Goal: Use online tool/utility: Utilize a website feature to perform a specific function

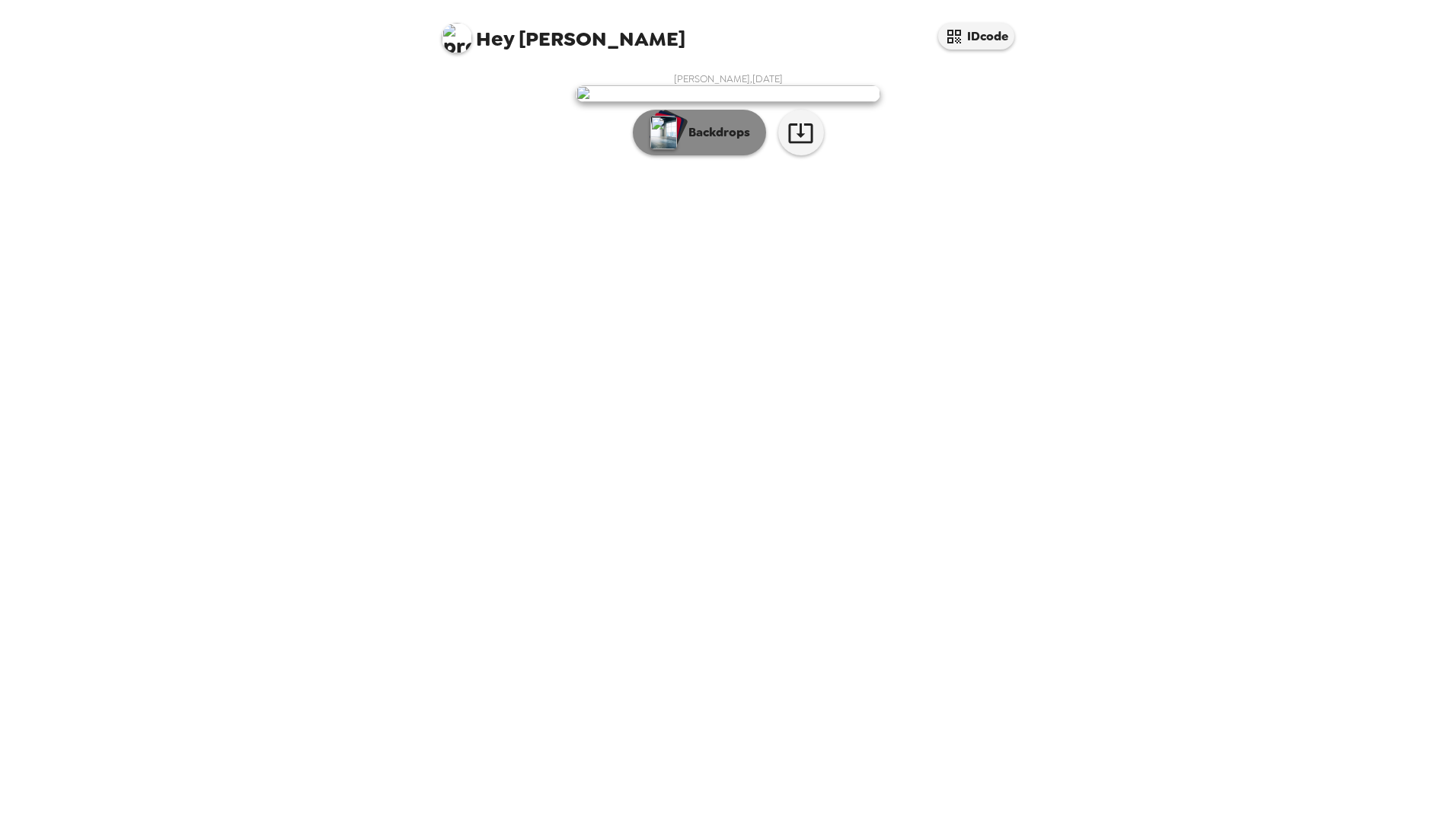
click at [714, 142] on p "Backdrops" at bounding box center [716, 132] width 70 height 19
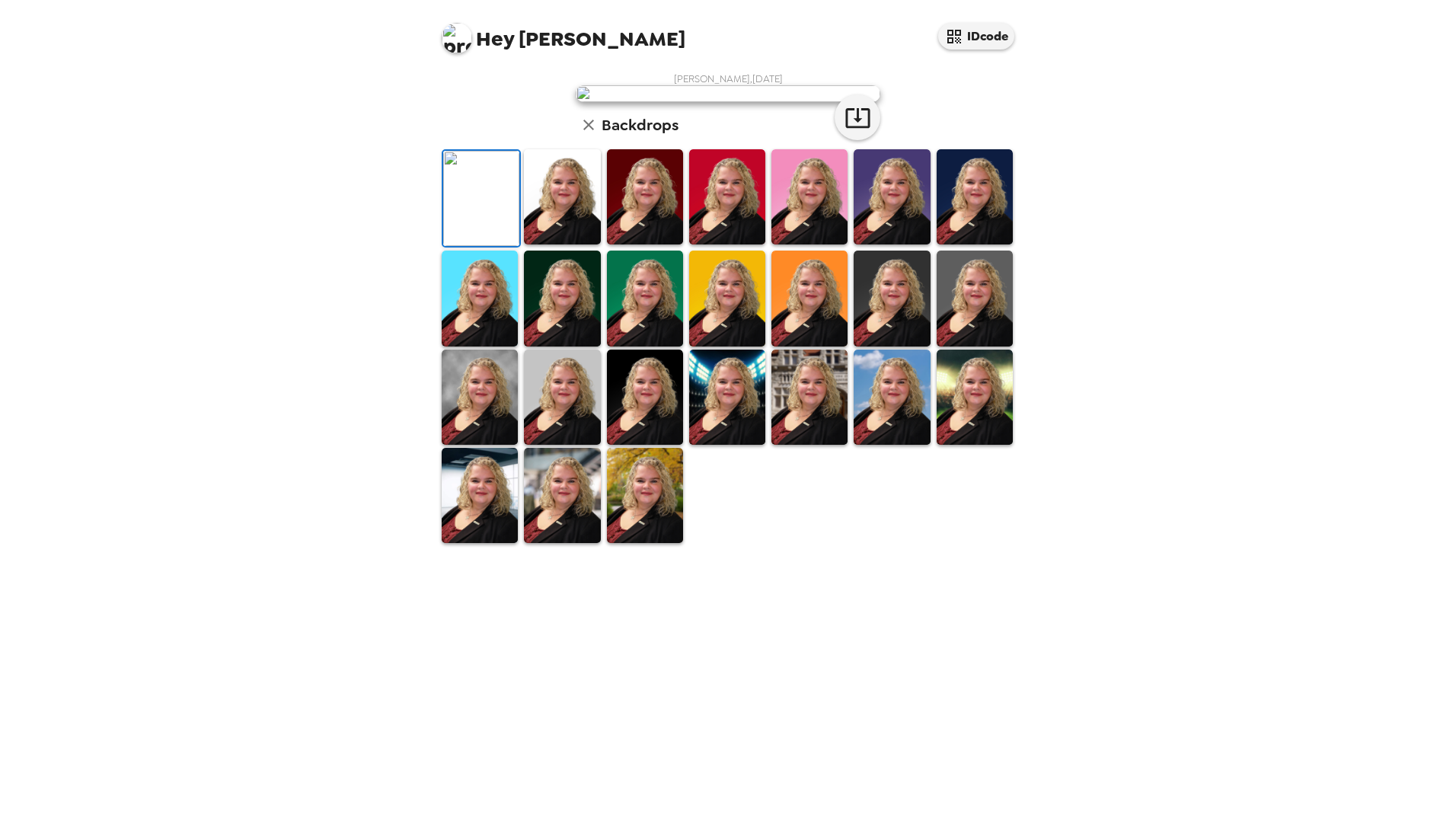
scroll to position [132, 0]
click at [660, 543] on img at bounding box center [644, 495] width 76 height 95
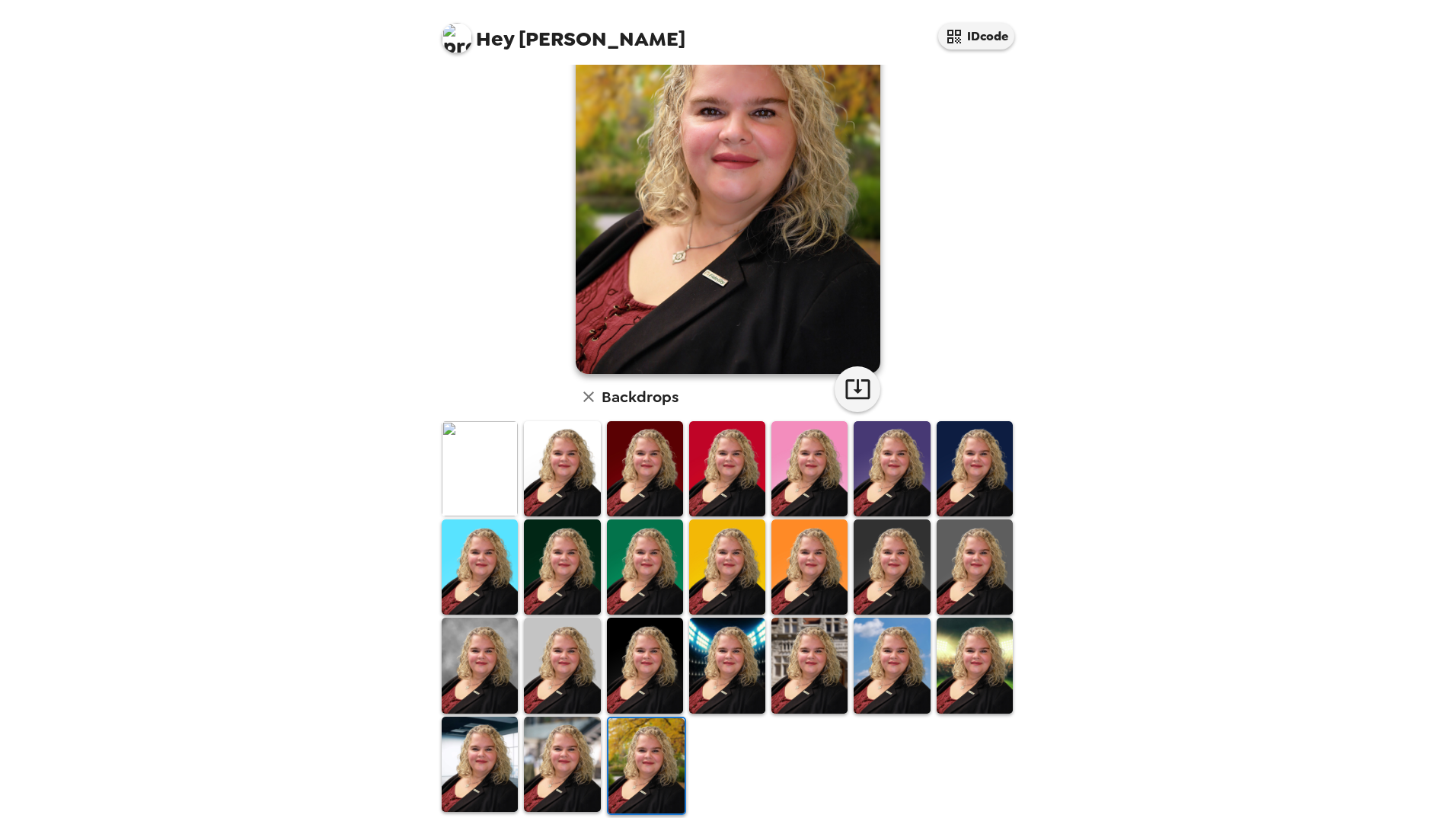
scroll to position [132, 0]
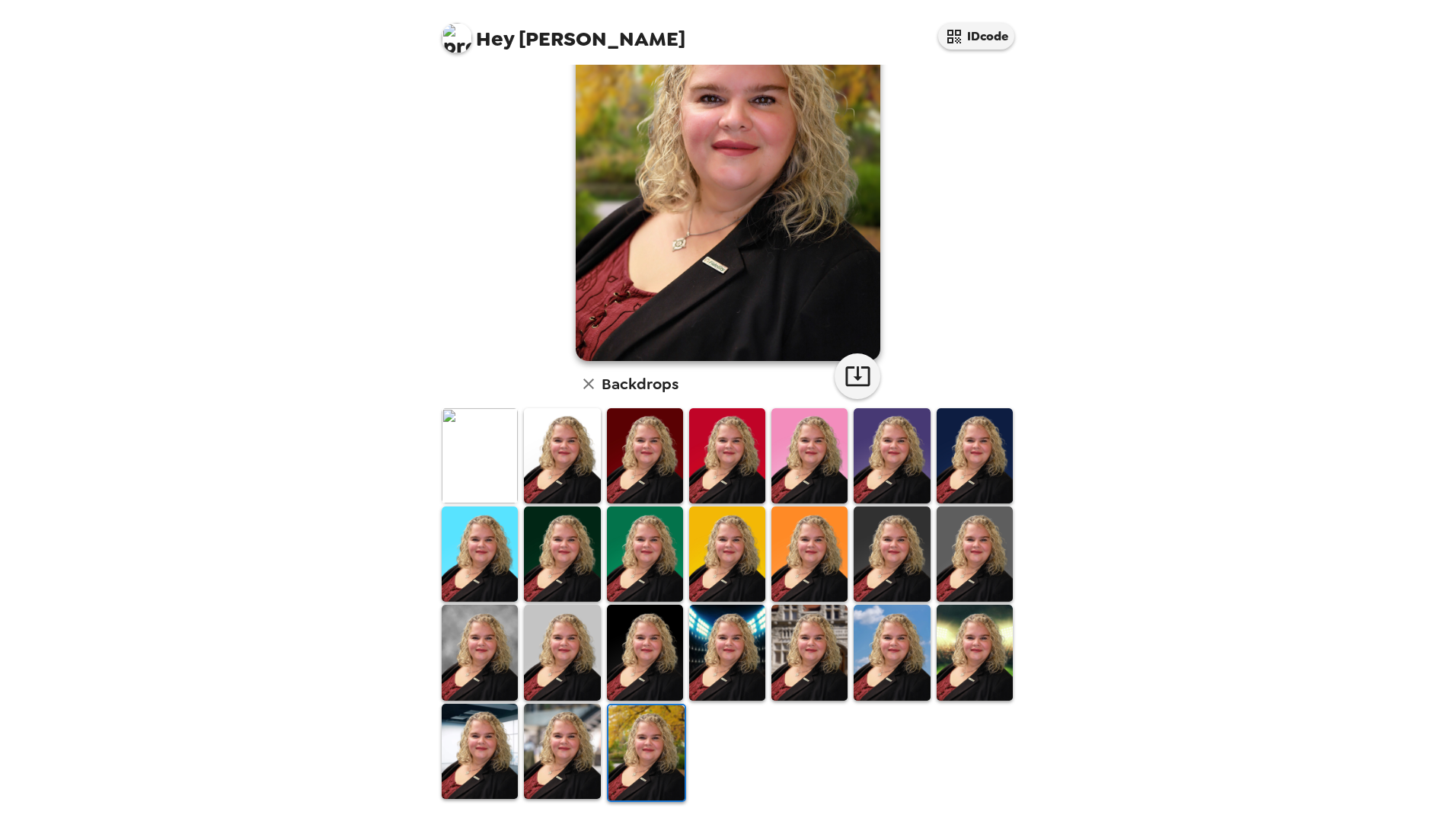
click at [969, 671] on img at bounding box center [975, 652] width 76 height 95
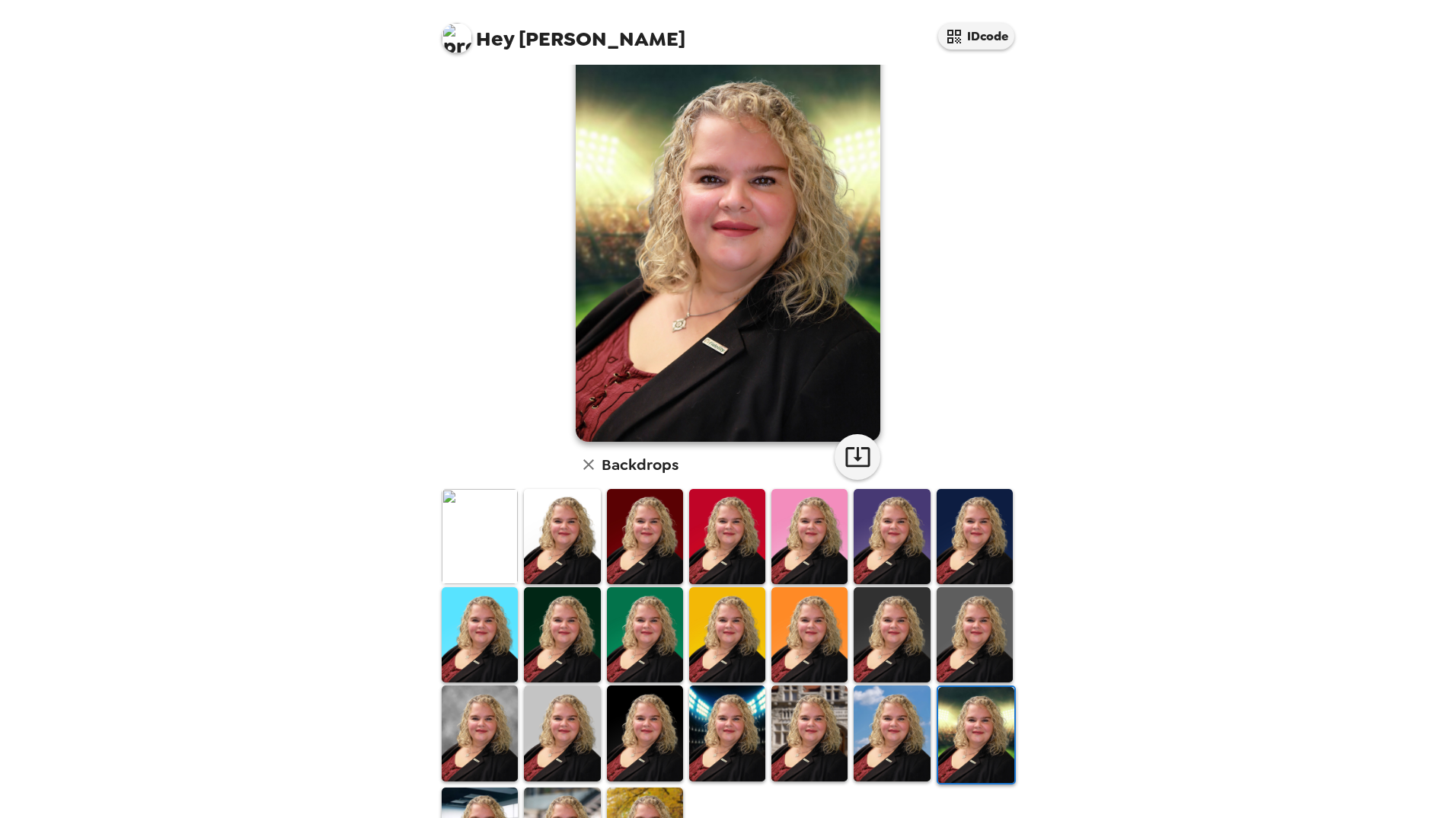
scroll to position [76, 0]
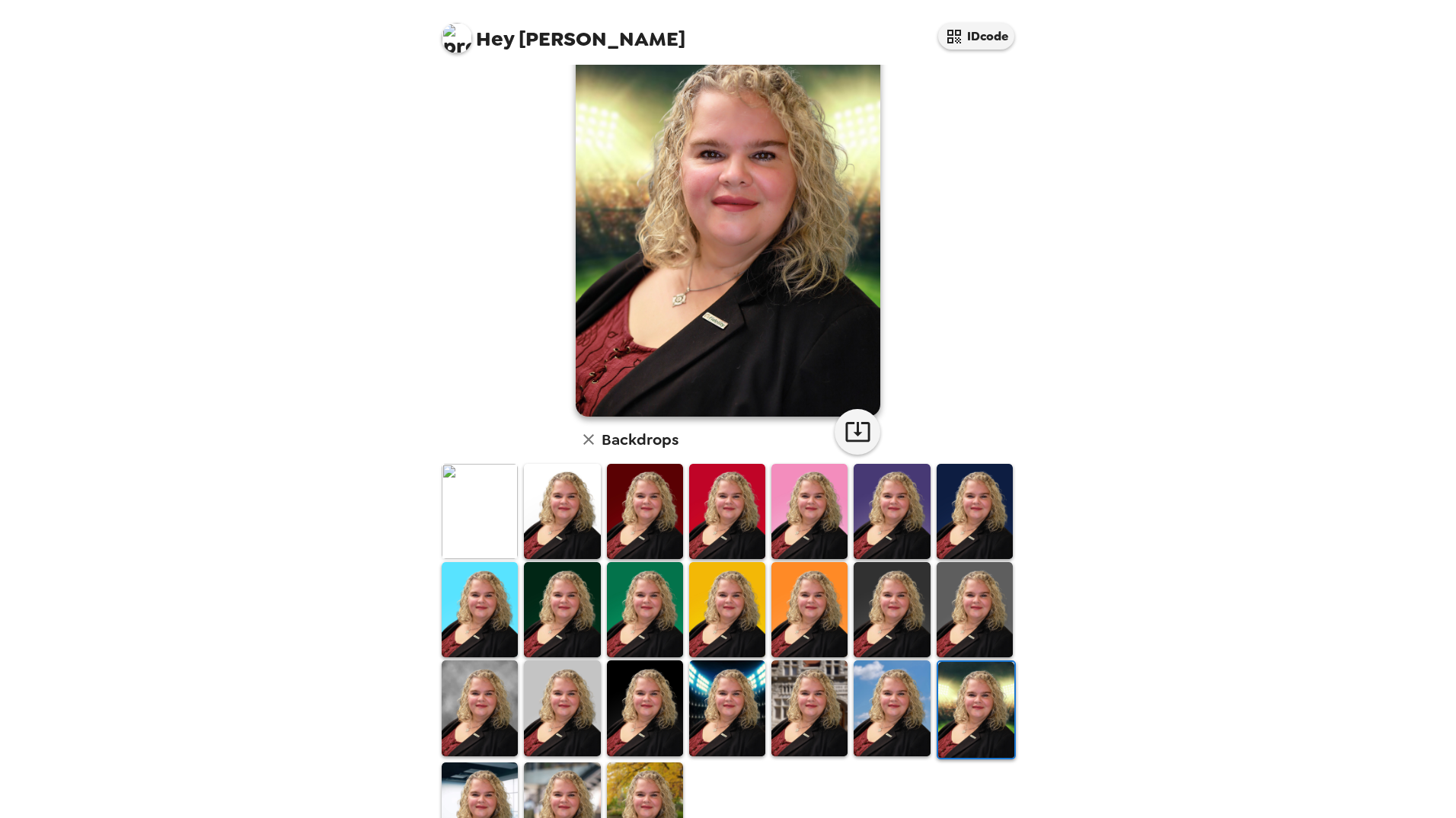
click at [807, 697] on img at bounding box center [809, 707] width 76 height 95
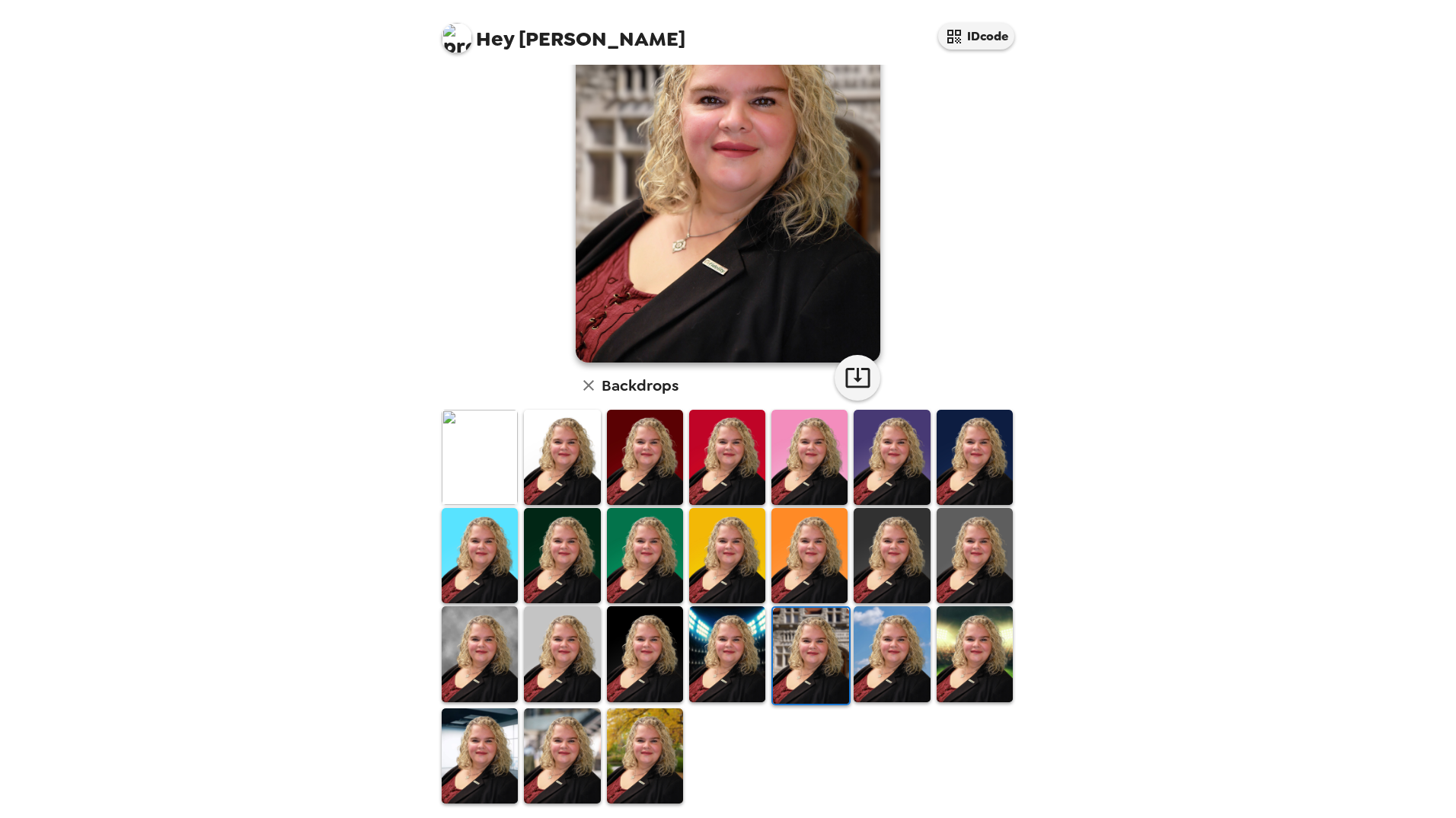
scroll to position [132, 0]
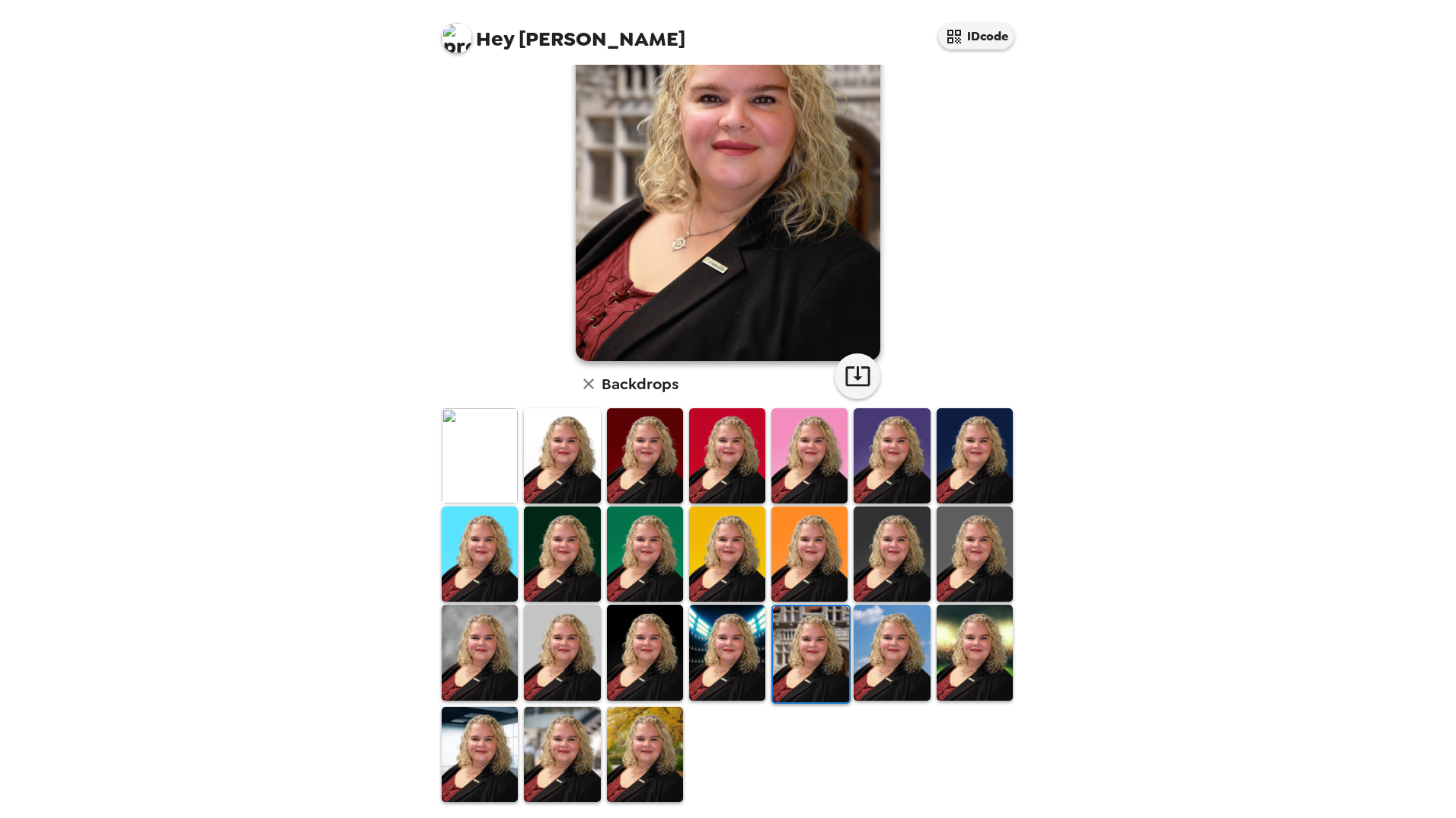
click at [637, 753] on img at bounding box center [644, 754] width 76 height 95
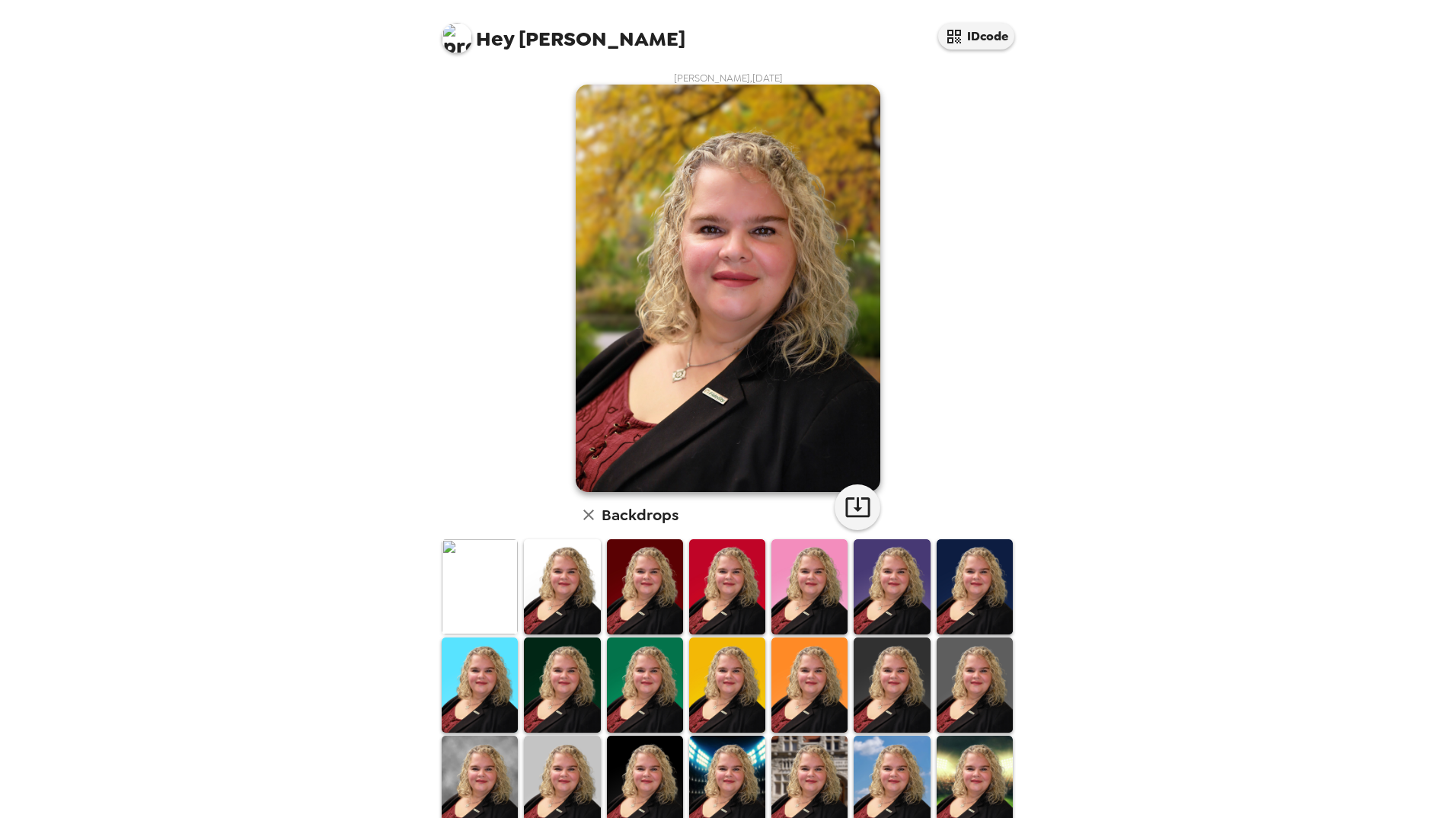
scroll to position [0, 0]
click at [864, 517] on icon "button" at bounding box center [857, 508] width 26 height 26
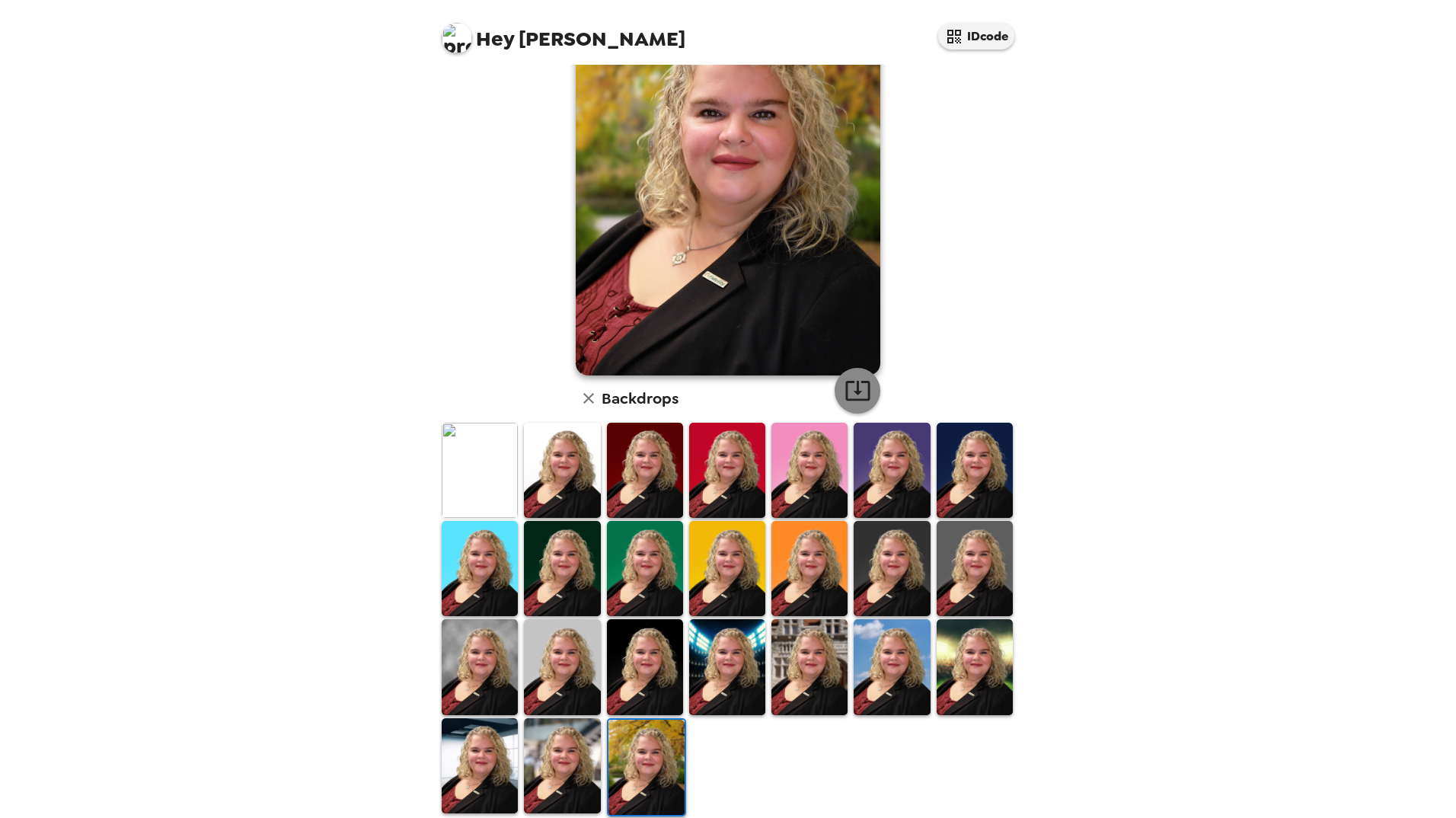
scroll to position [132, 0]
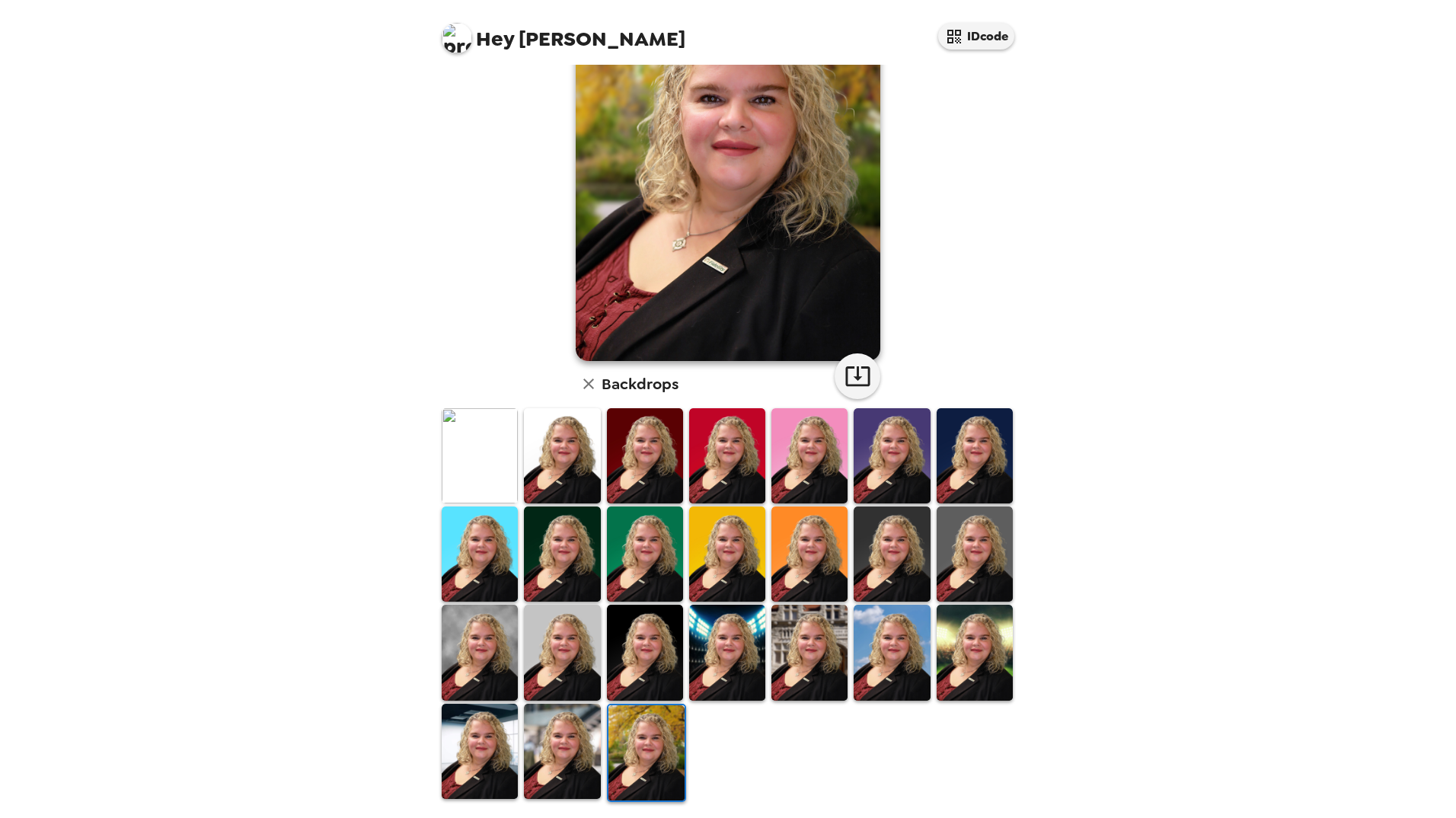
click at [494, 733] on img at bounding box center [480, 751] width 76 height 95
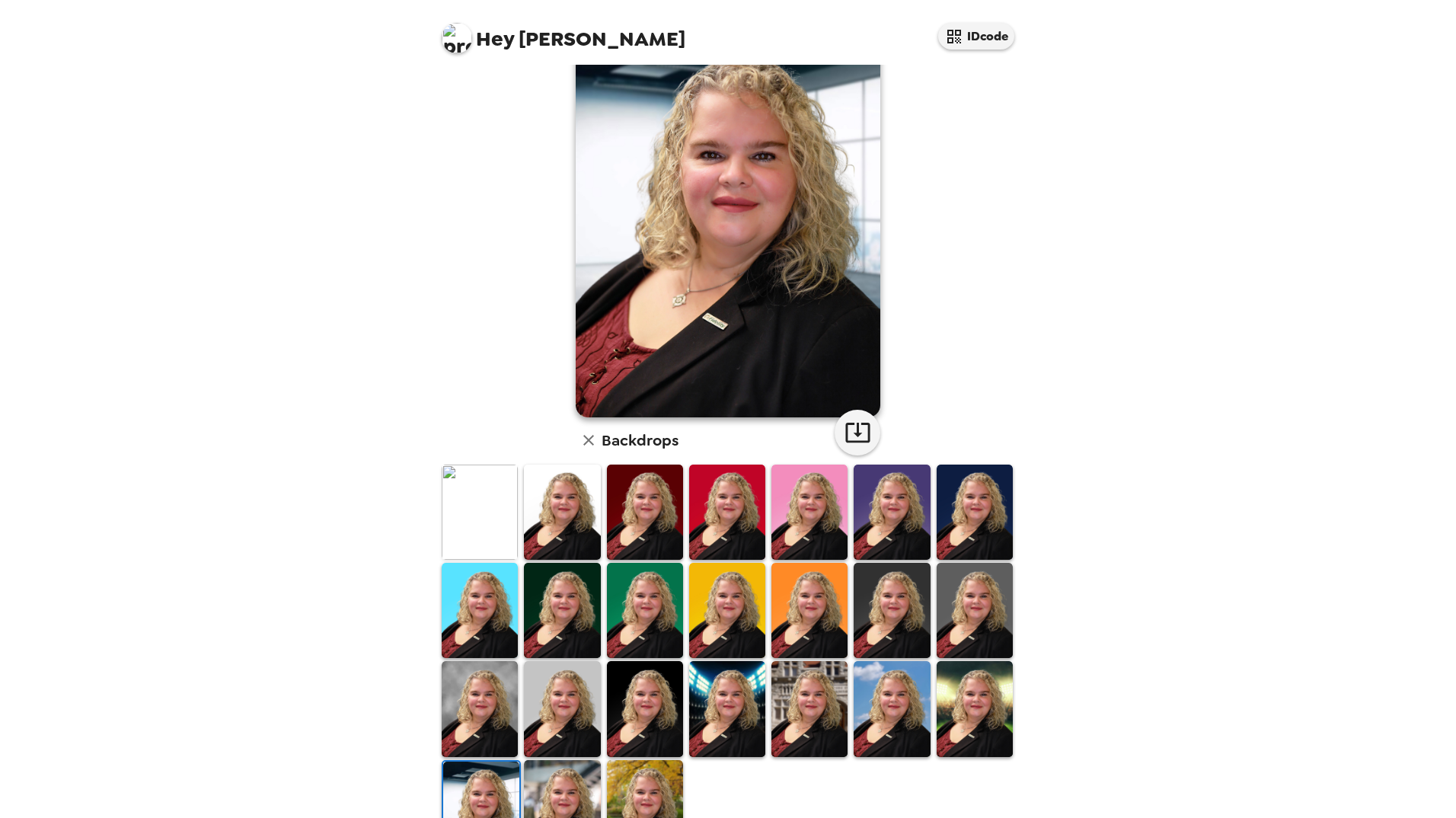
scroll to position [76, 0]
click at [490, 694] on img at bounding box center [480, 707] width 76 height 95
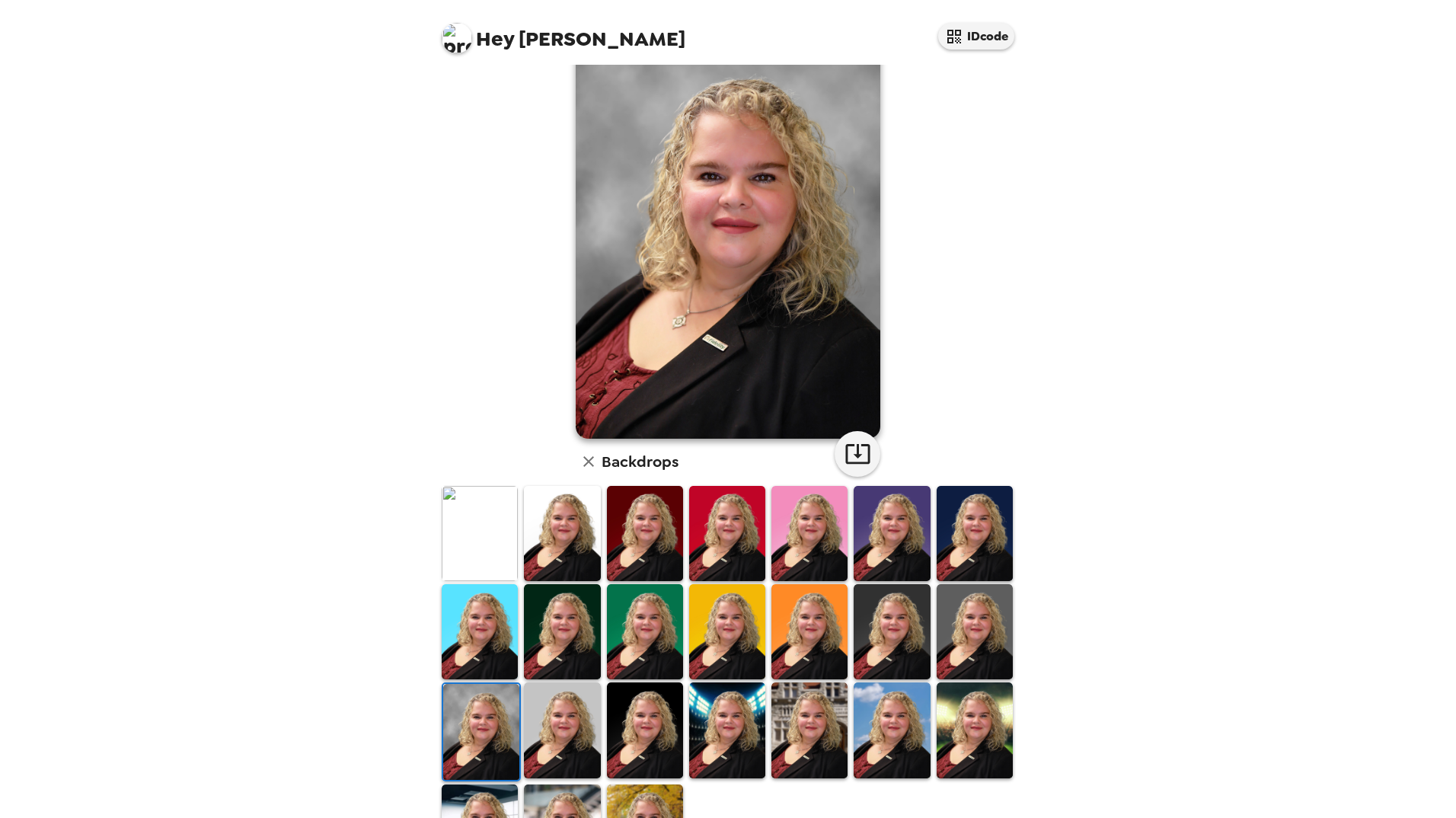
scroll to position [132, 0]
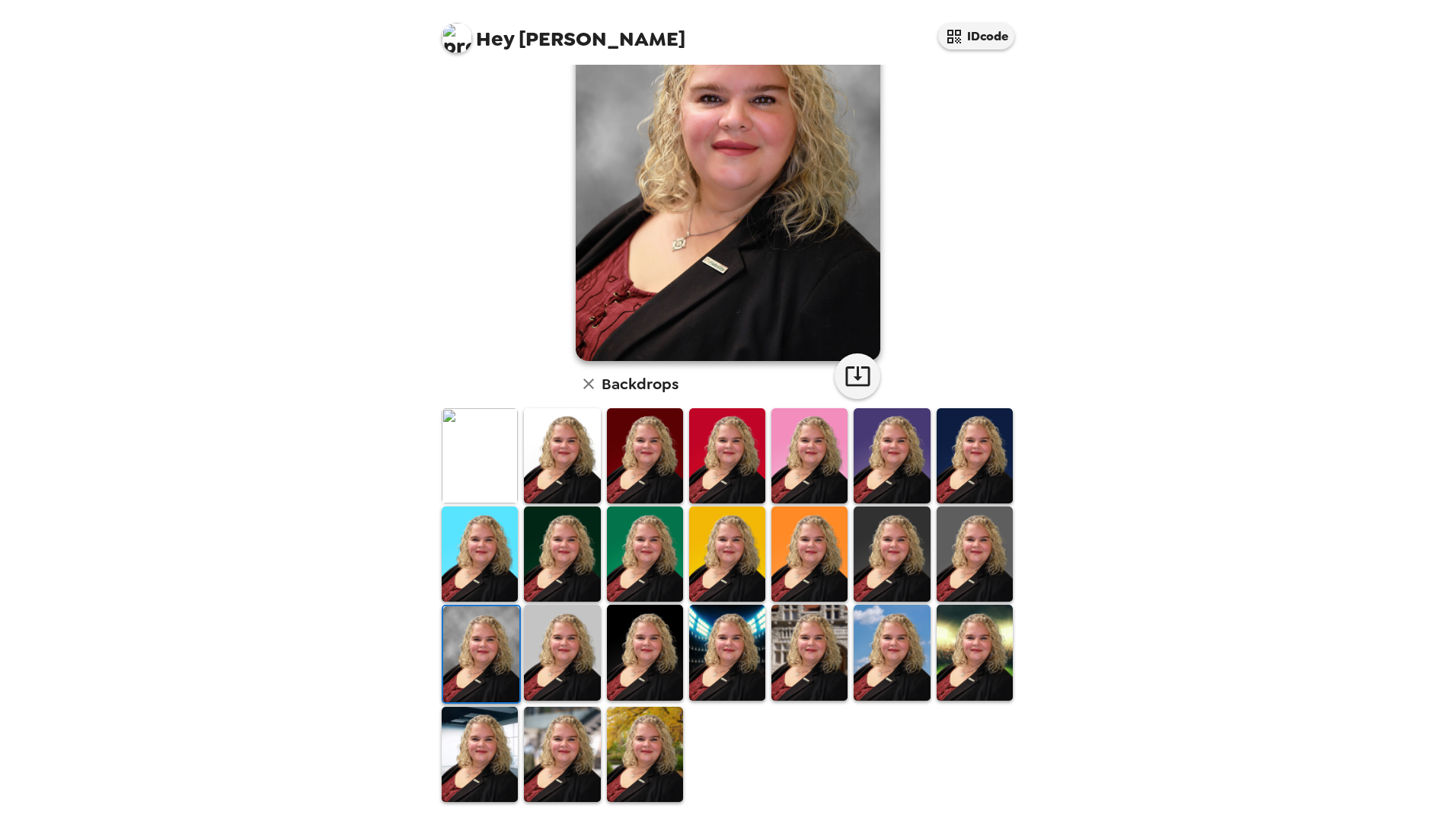
click at [655, 746] on img at bounding box center [644, 754] width 76 height 95
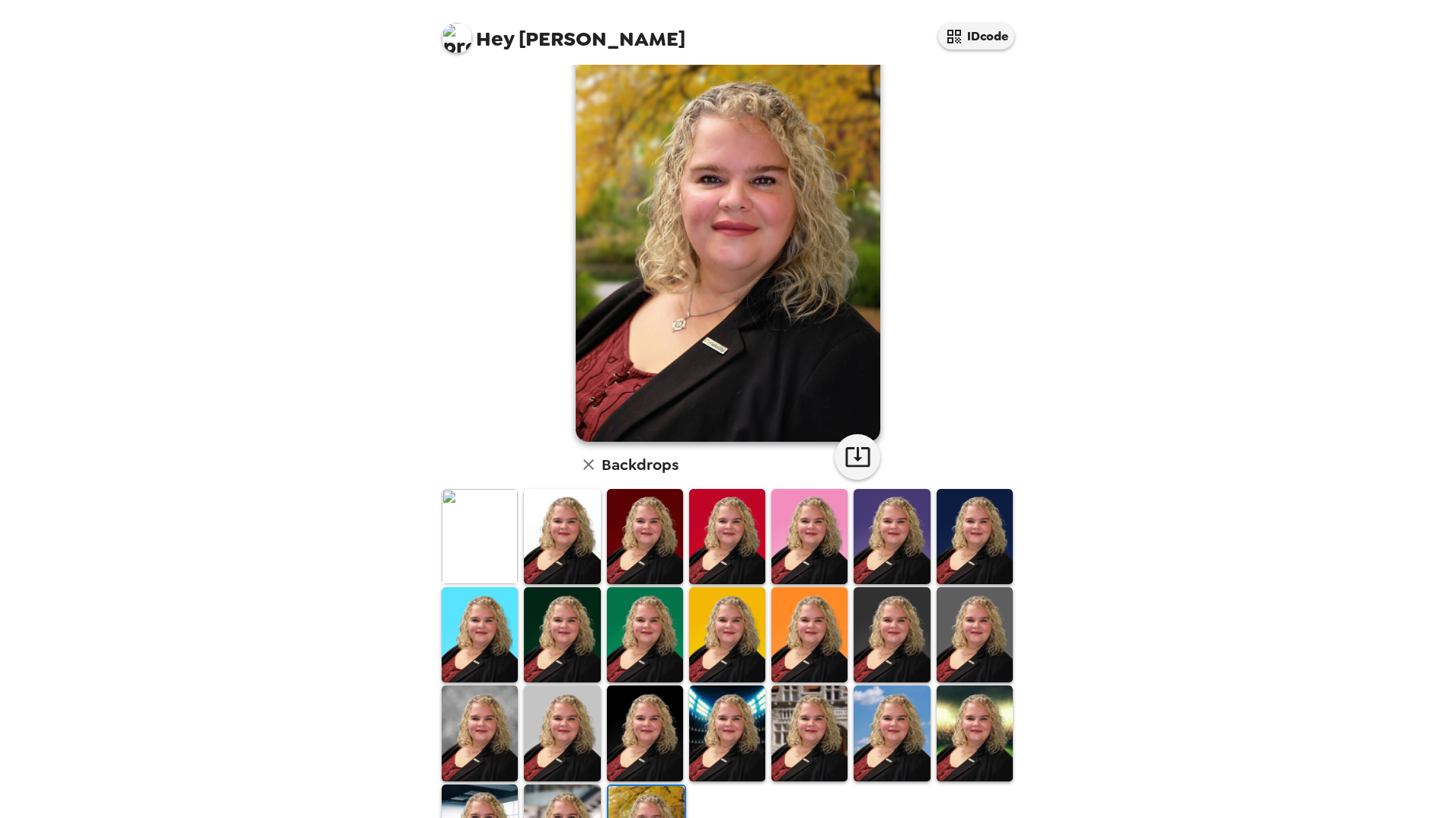
scroll to position [76, 0]
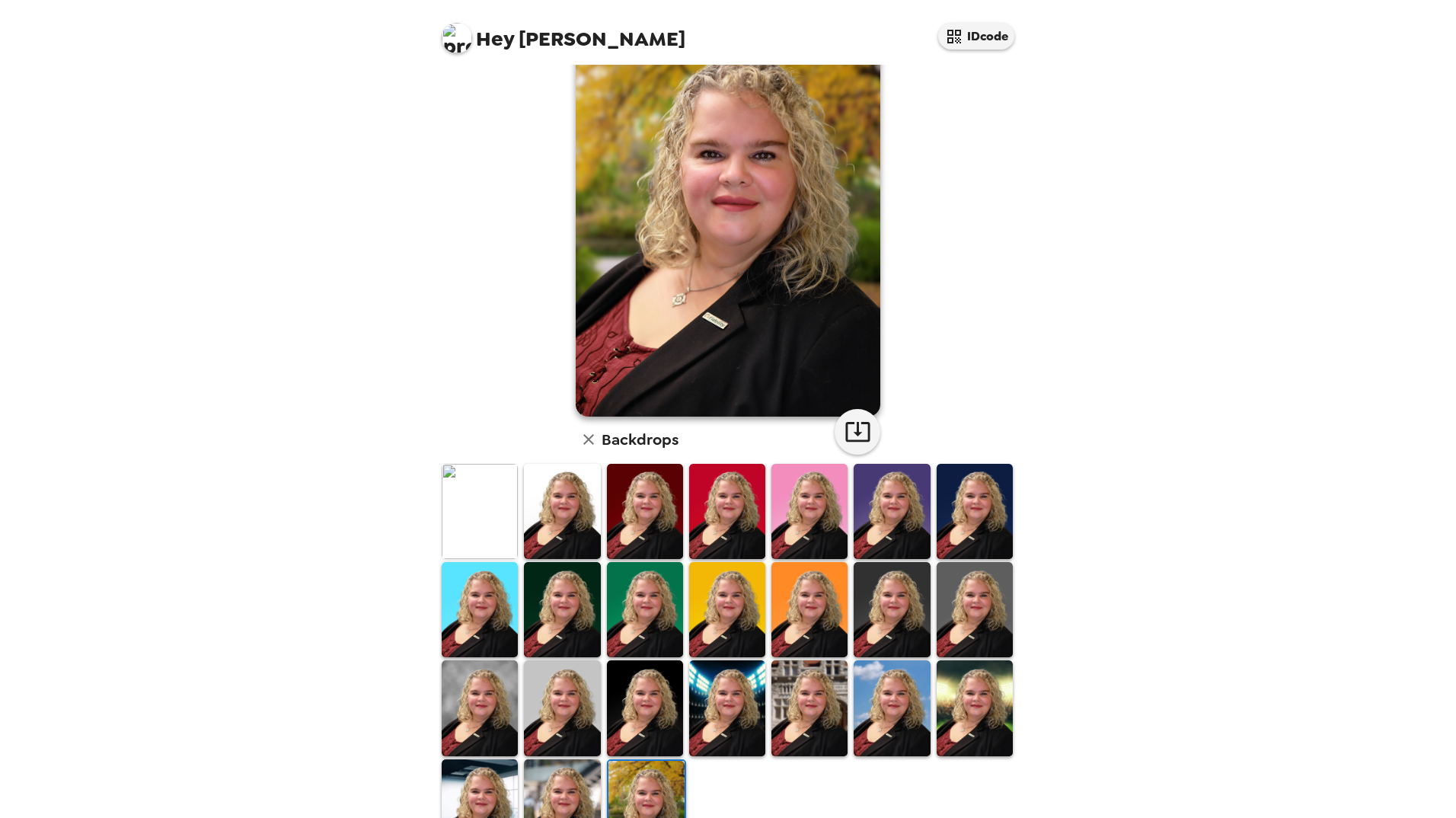
click at [456, 693] on img at bounding box center [480, 707] width 76 height 95
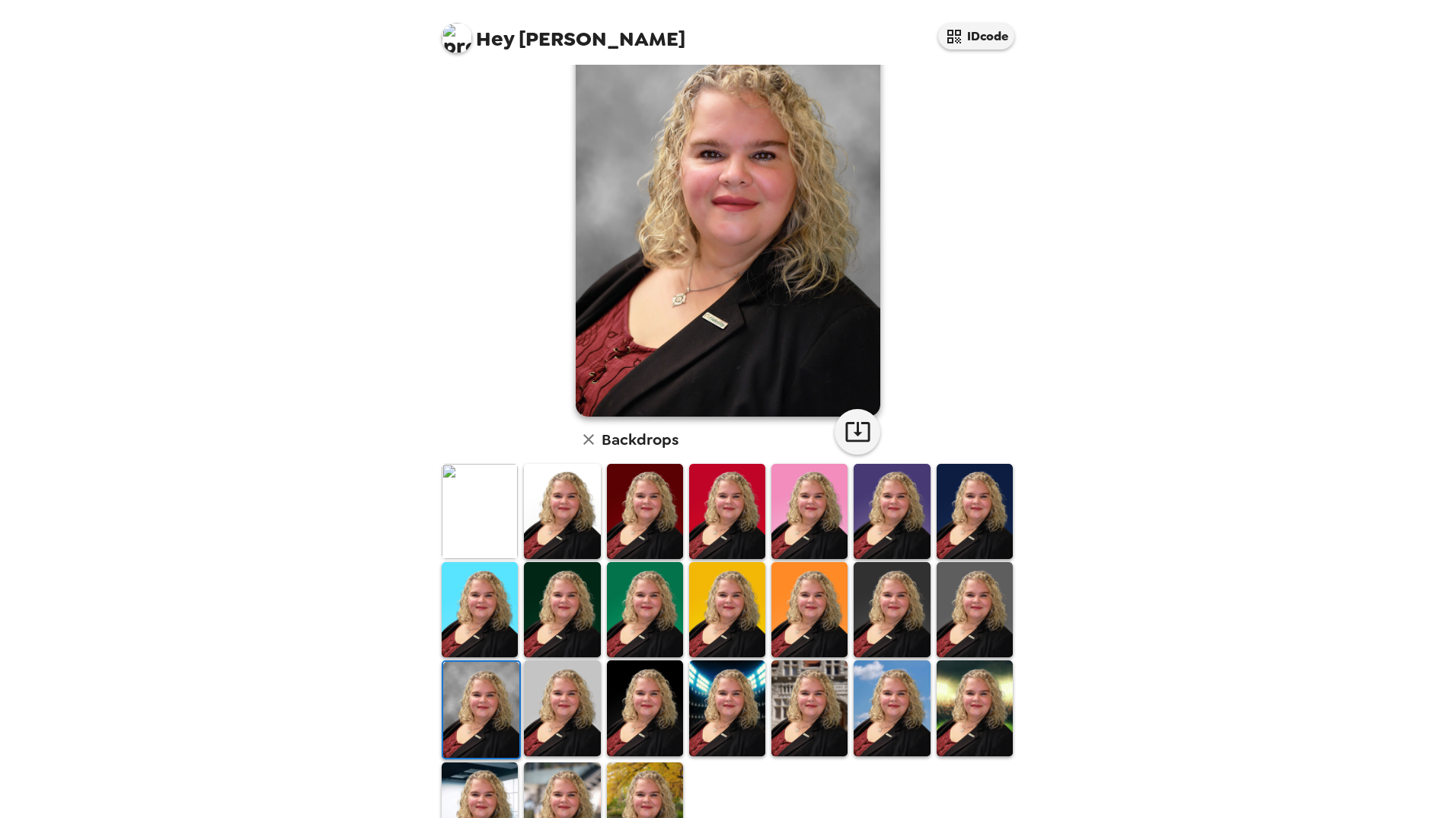
click at [229, 803] on div "Hey [PERSON_NAME] IDcode [PERSON_NAME] , [DATE] Backdrops" at bounding box center [728, 409] width 1456 height 818
click at [543, 793] on img at bounding box center [562, 809] width 76 height 95
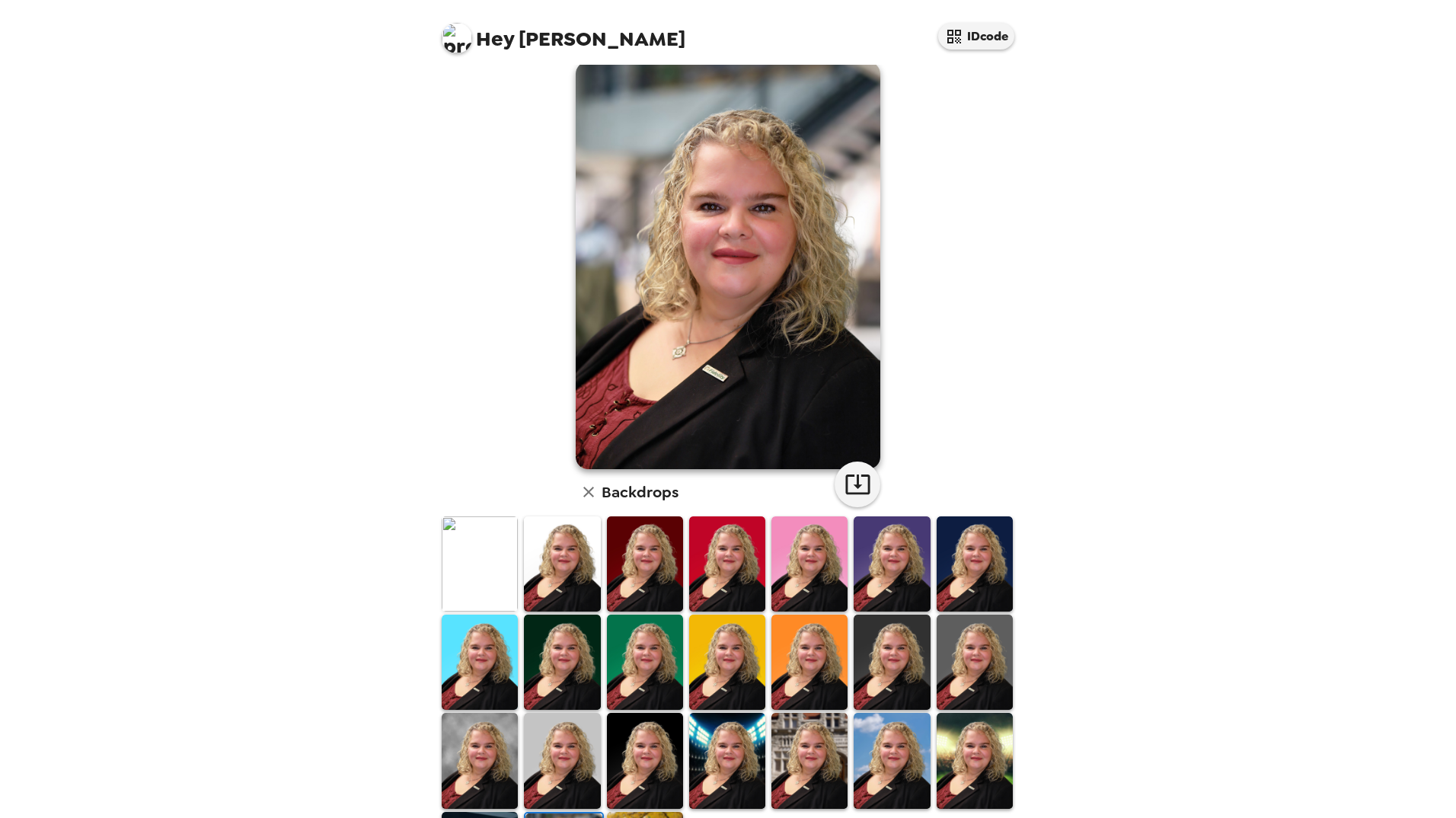
scroll to position [0, 0]
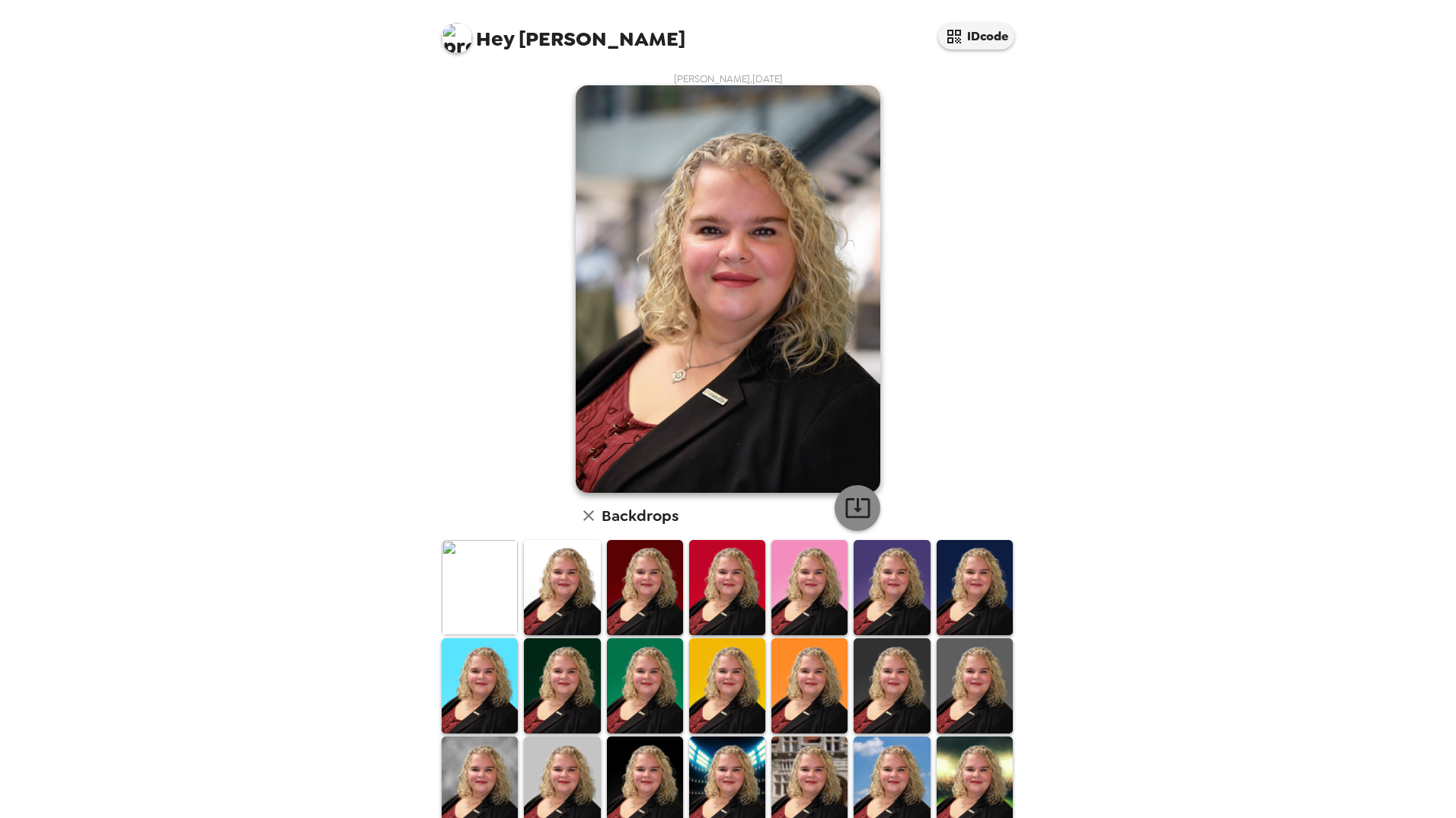
click at [860, 515] on icon "button" at bounding box center [857, 508] width 26 height 26
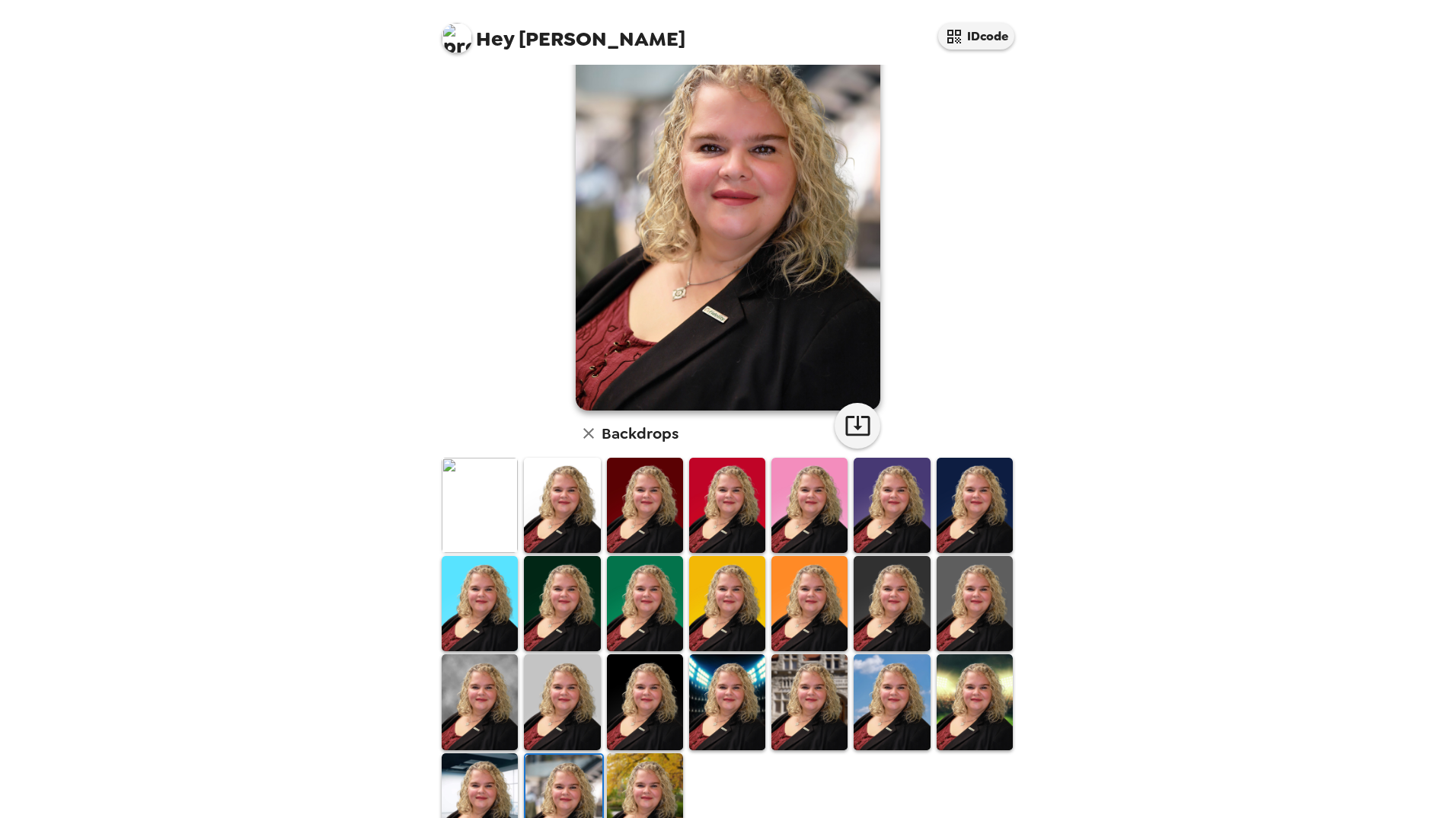
scroll to position [56, 0]
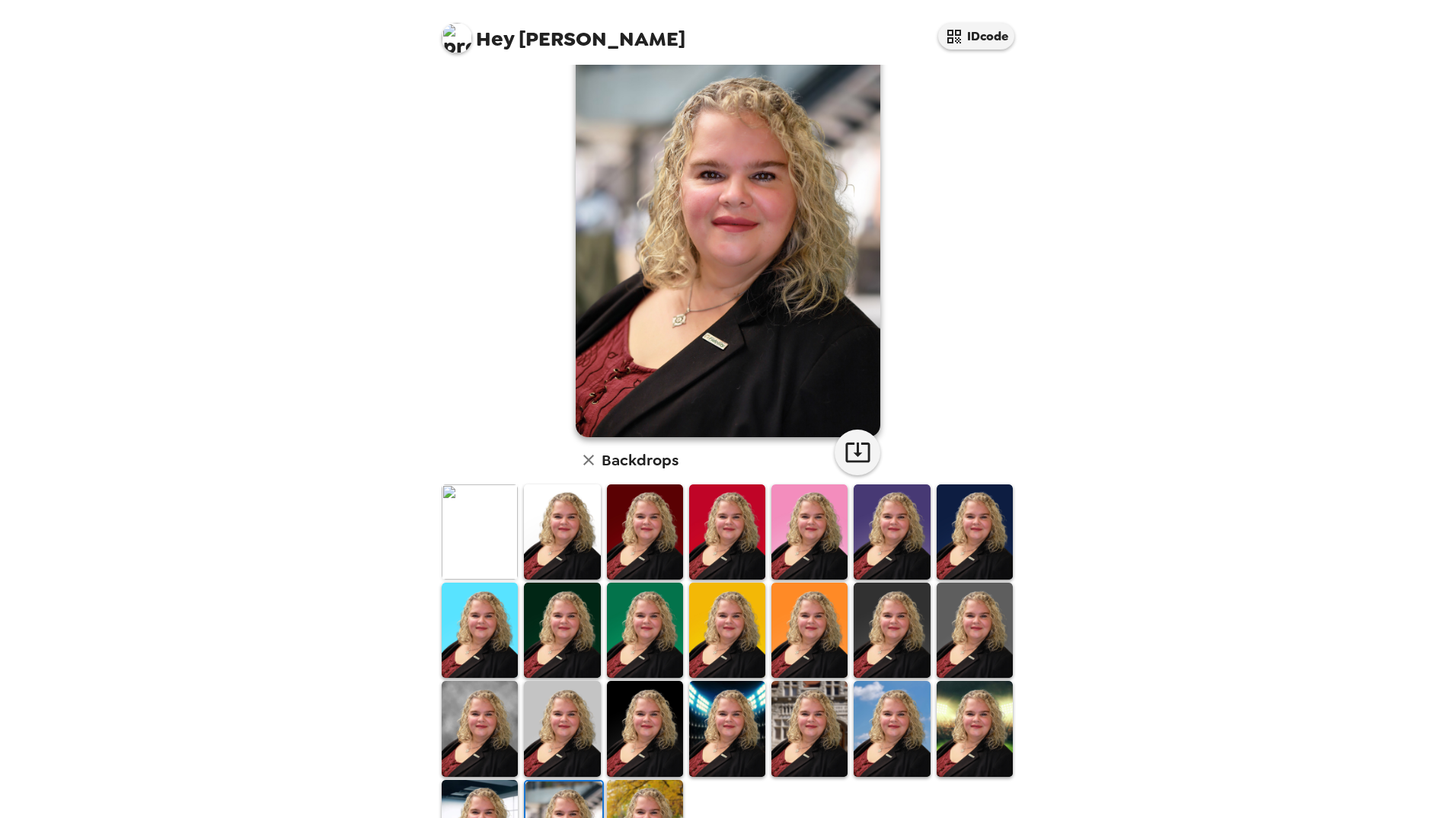
click at [482, 711] on img at bounding box center [480, 728] width 76 height 95
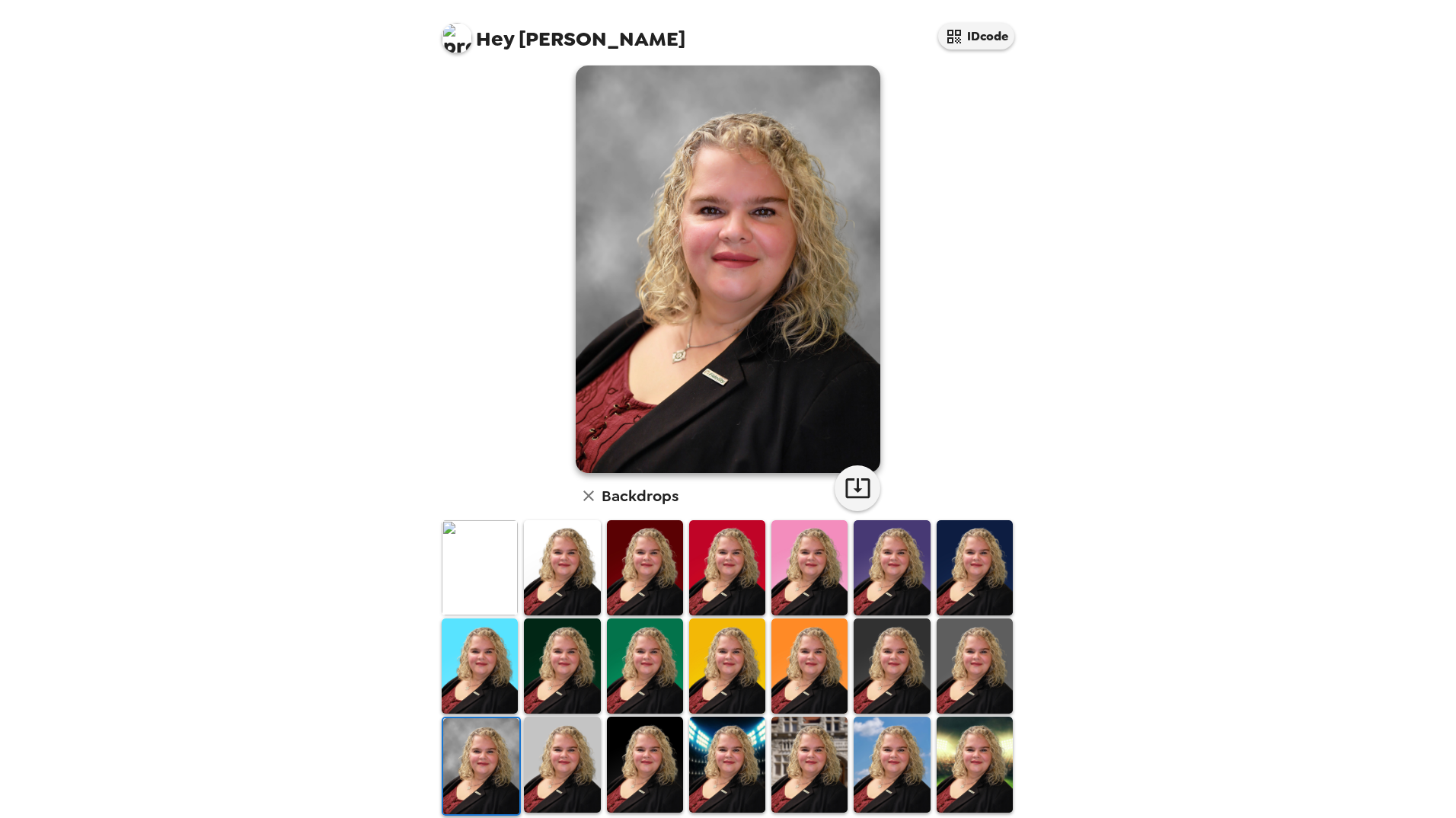
scroll to position [0, 0]
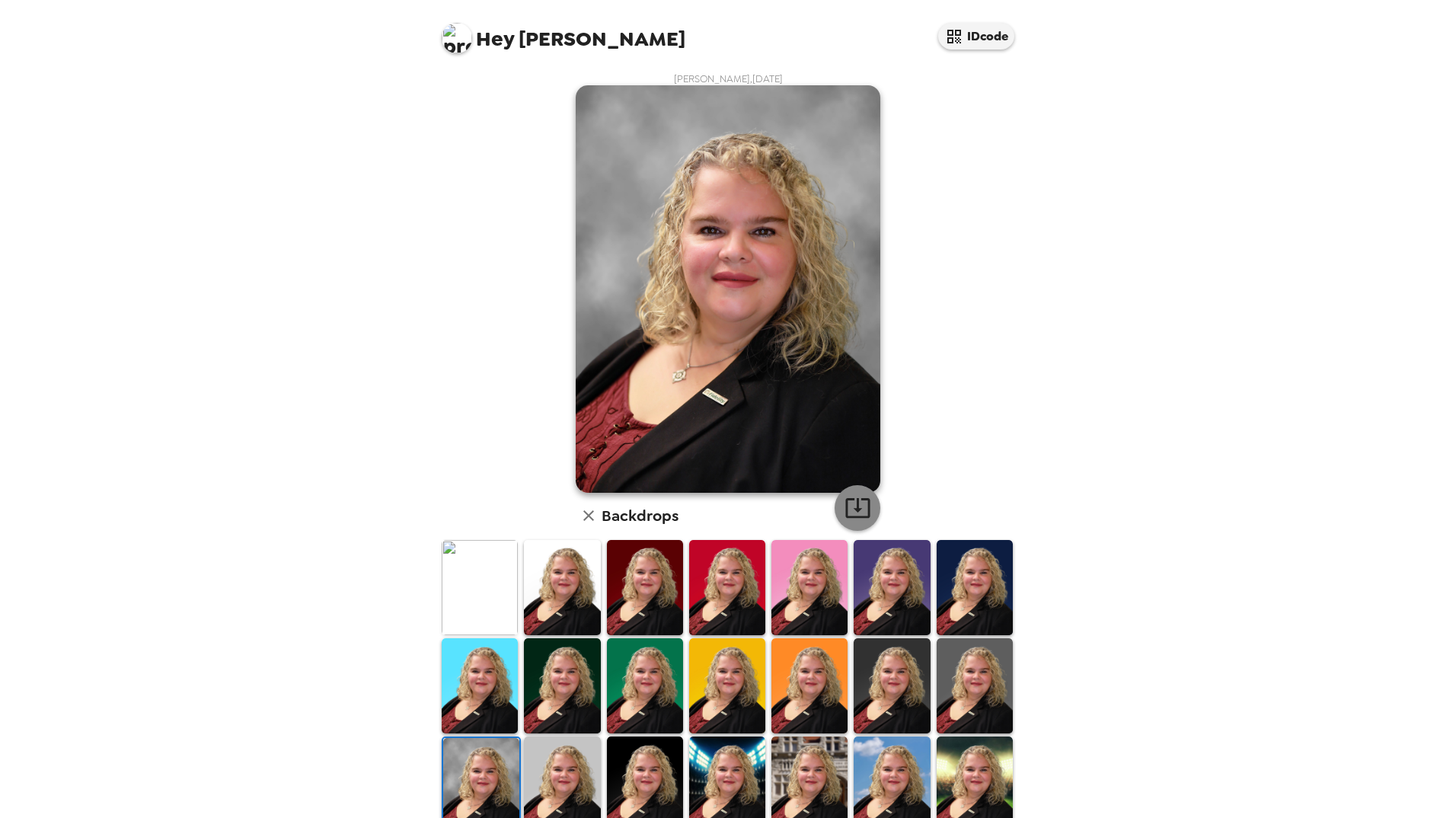
click at [849, 500] on icon "button" at bounding box center [857, 508] width 26 height 26
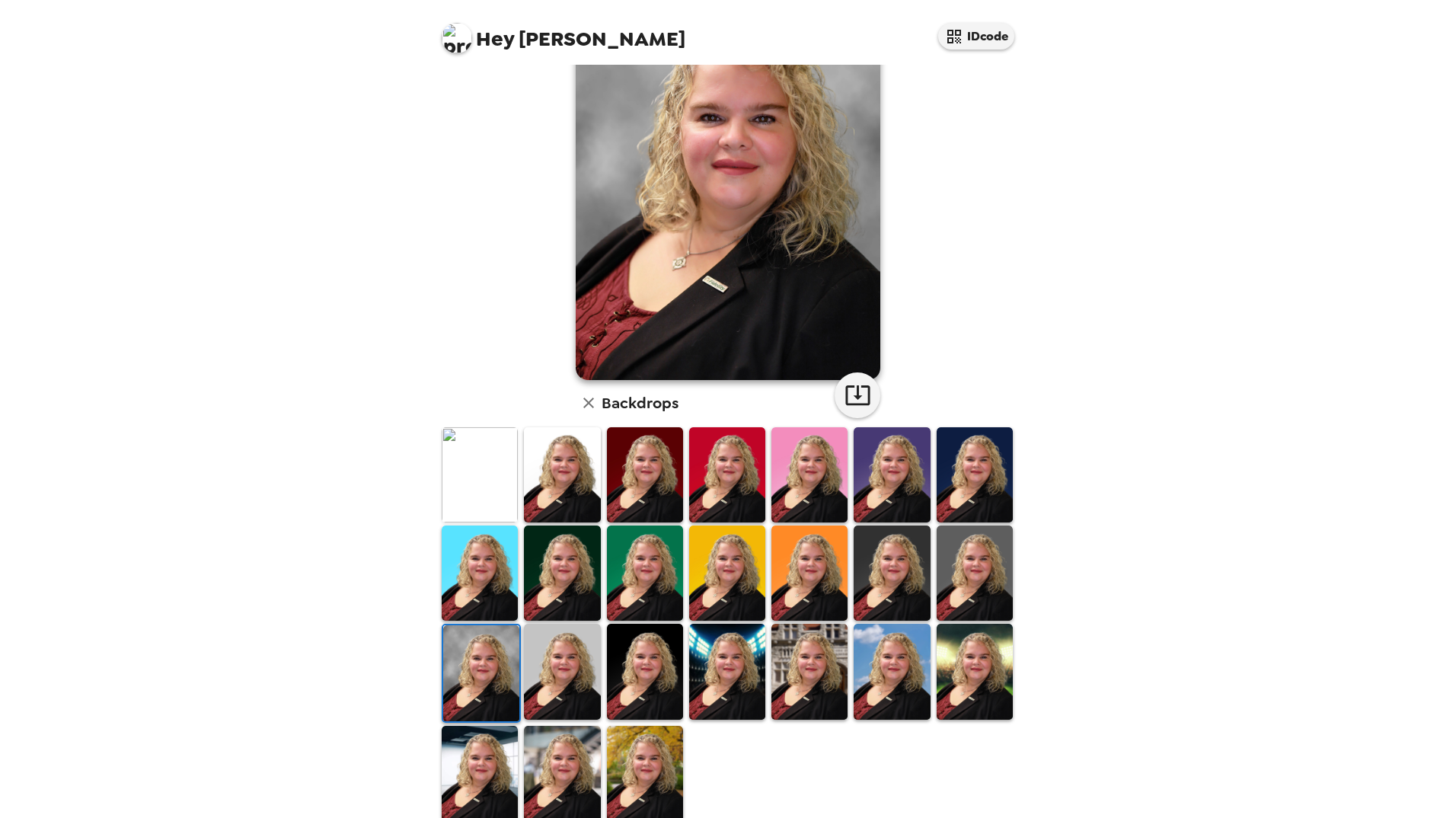
scroll to position [132, 0]
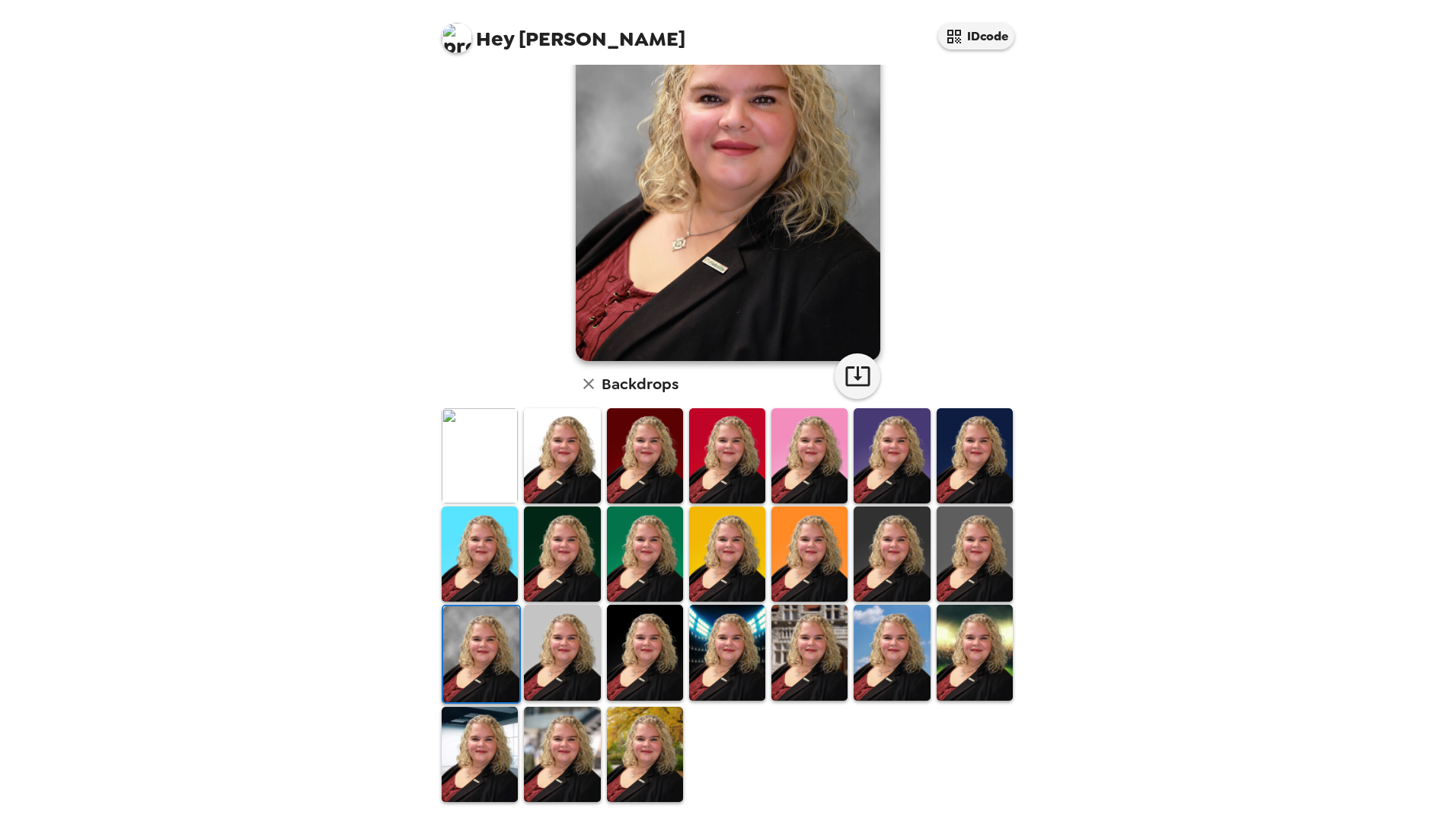
click at [653, 746] on img at bounding box center [644, 754] width 76 height 95
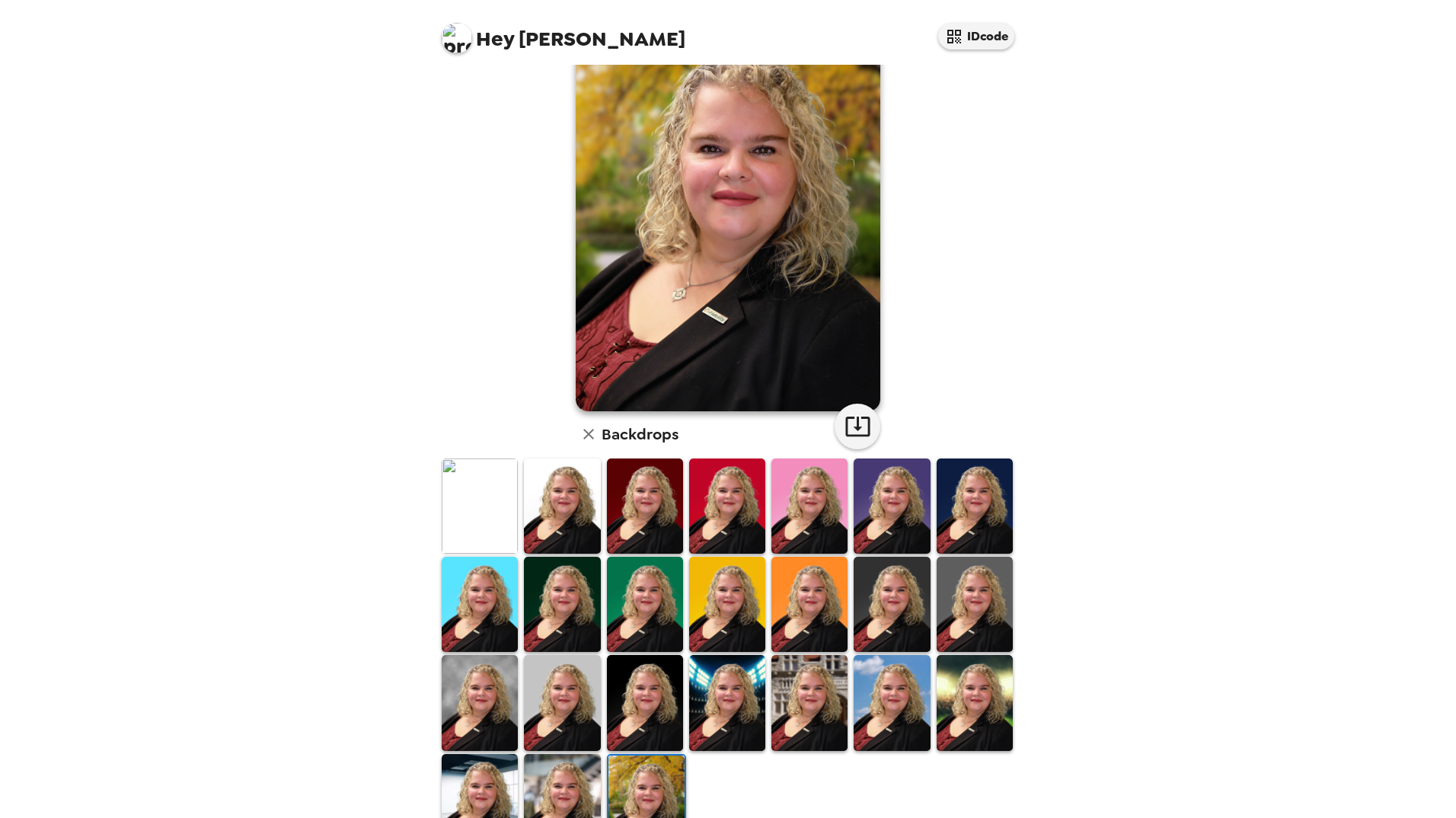
scroll to position [0, 0]
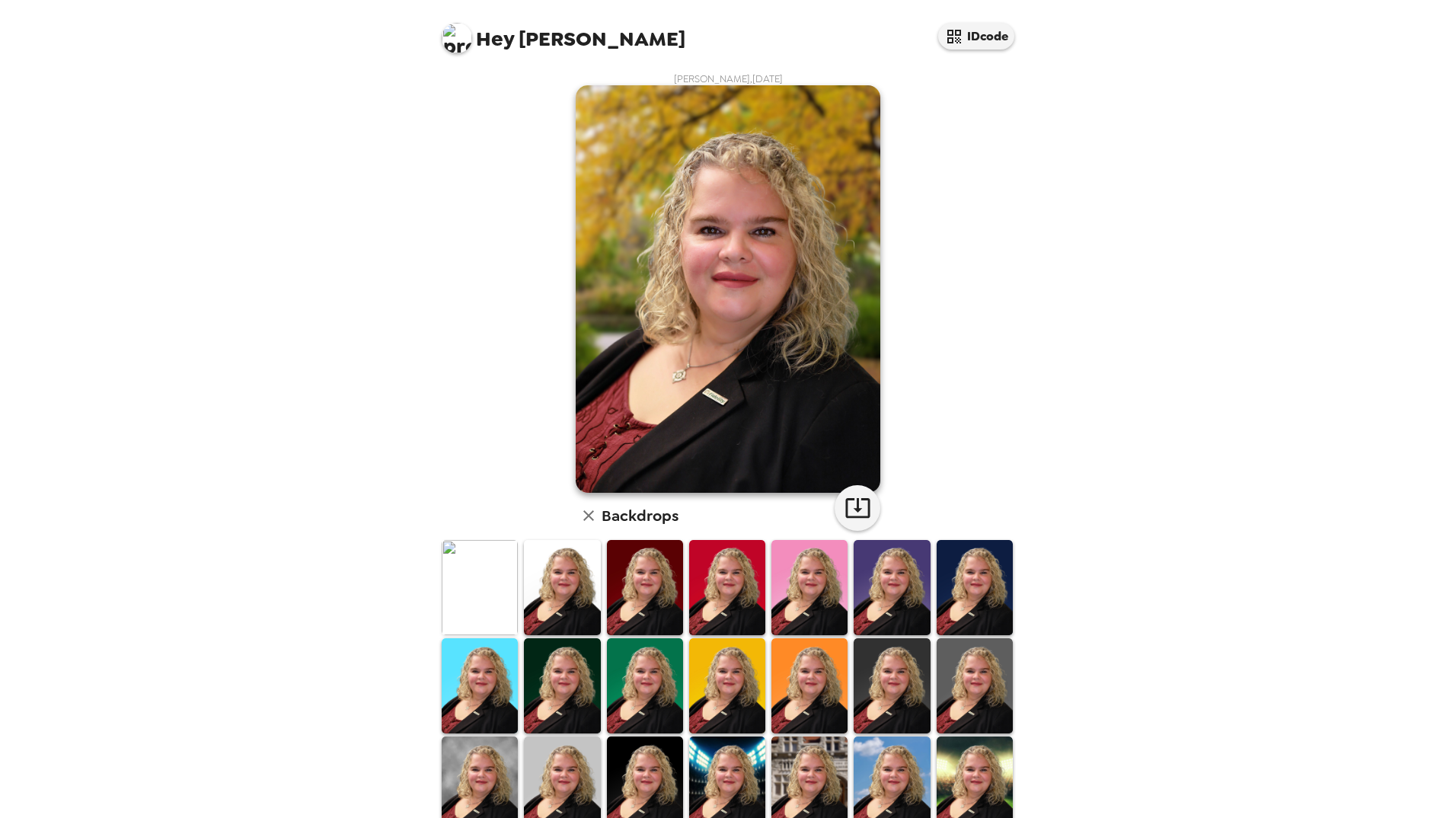
click at [482, 585] on img at bounding box center [480, 587] width 76 height 95
